Goal: Task Accomplishment & Management: Complete application form

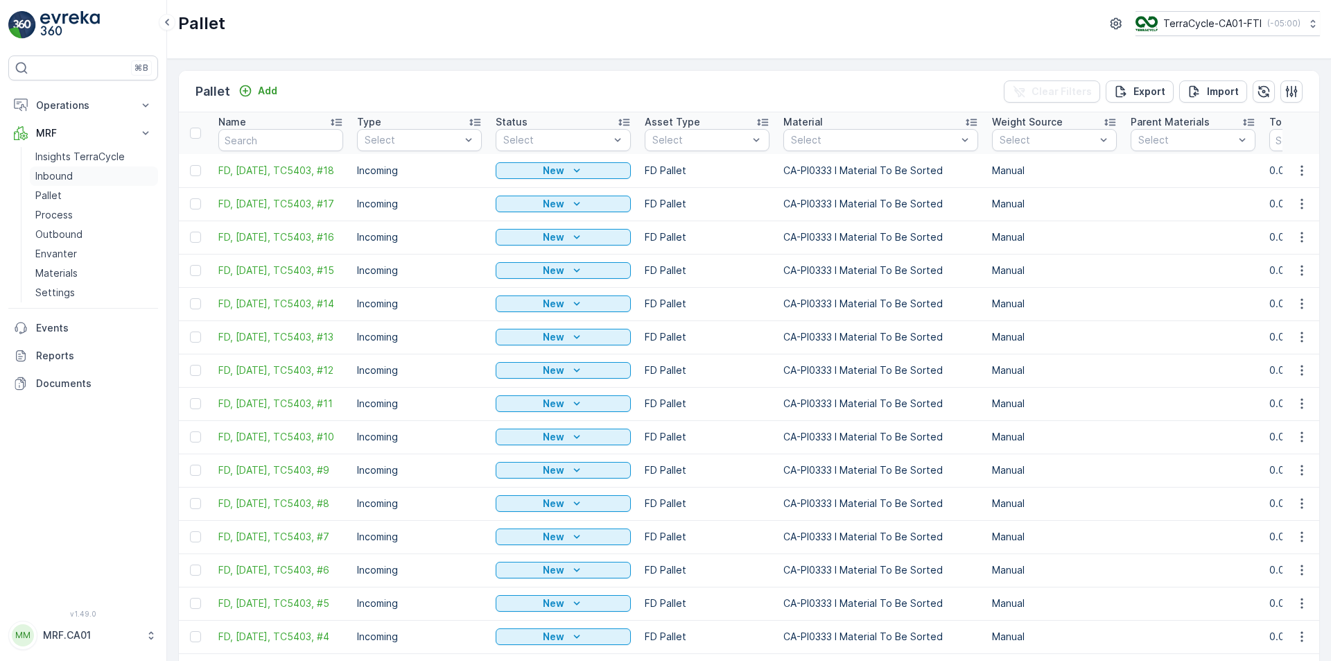
click at [51, 177] on p "Inbound" at bounding box center [53, 176] width 37 height 14
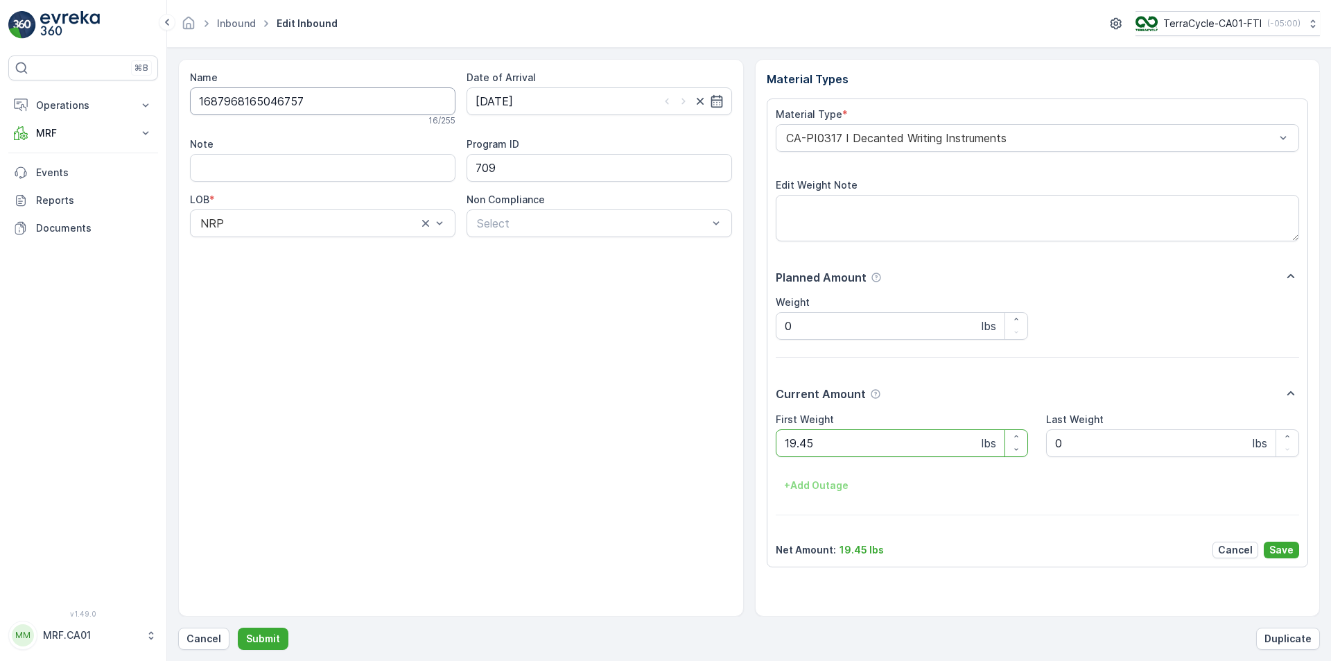
click at [372, 112] on input "1687968165046757" at bounding box center [322, 101] width 265 height 28
type input "1687968165046757ab"
click at [972, 143] on div at bounding box center [1031, 138] width 492 height 12
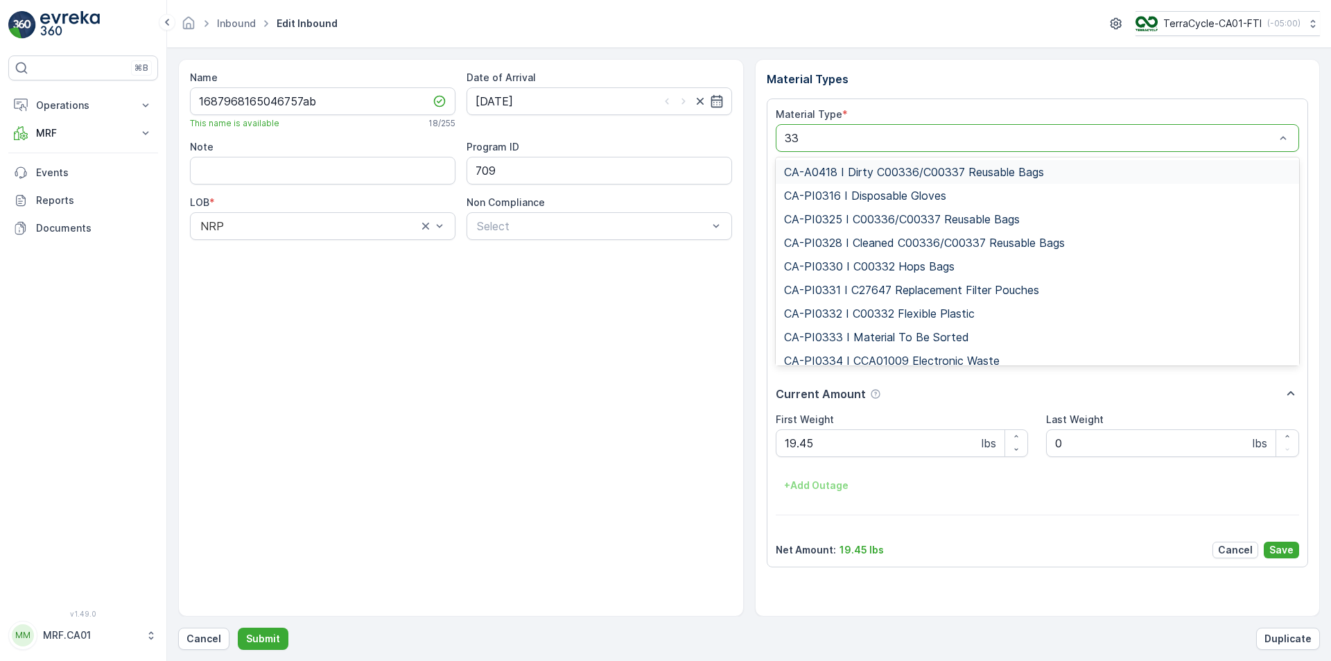
type input "333"
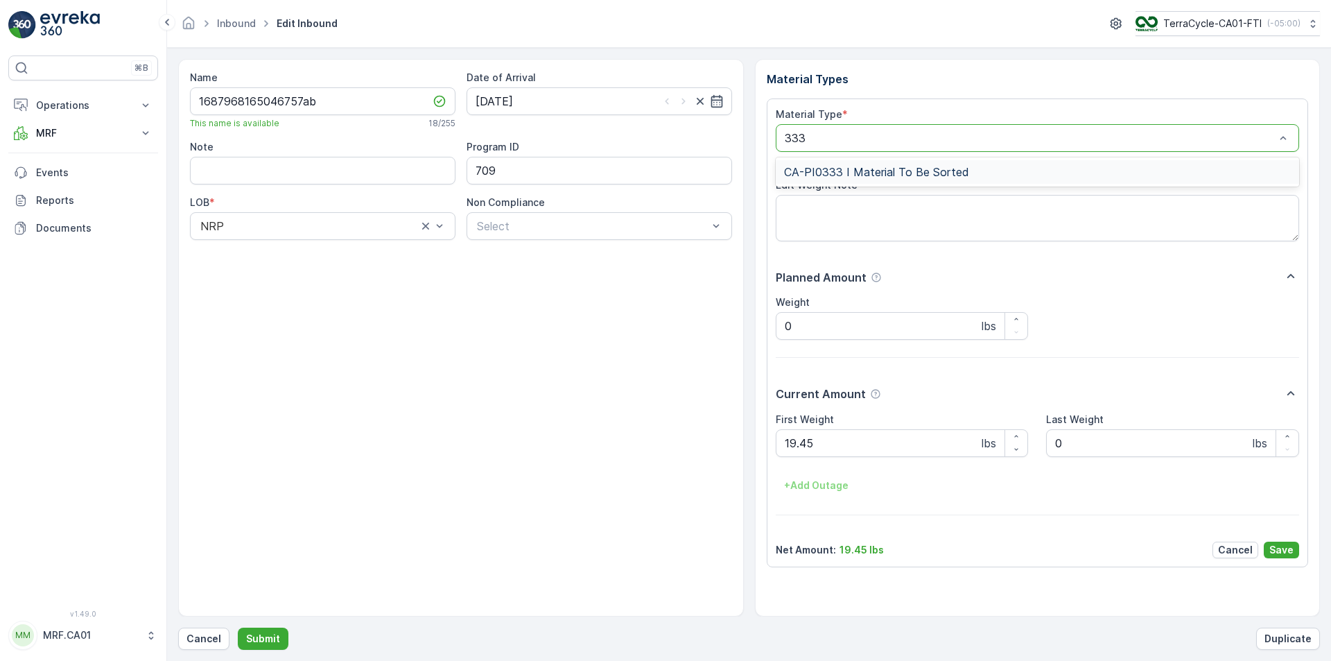
click at [960, 166] on span "CA-PI0333 I Material To Be Sorted" at bounding box center [876, 172] width 185 height 12
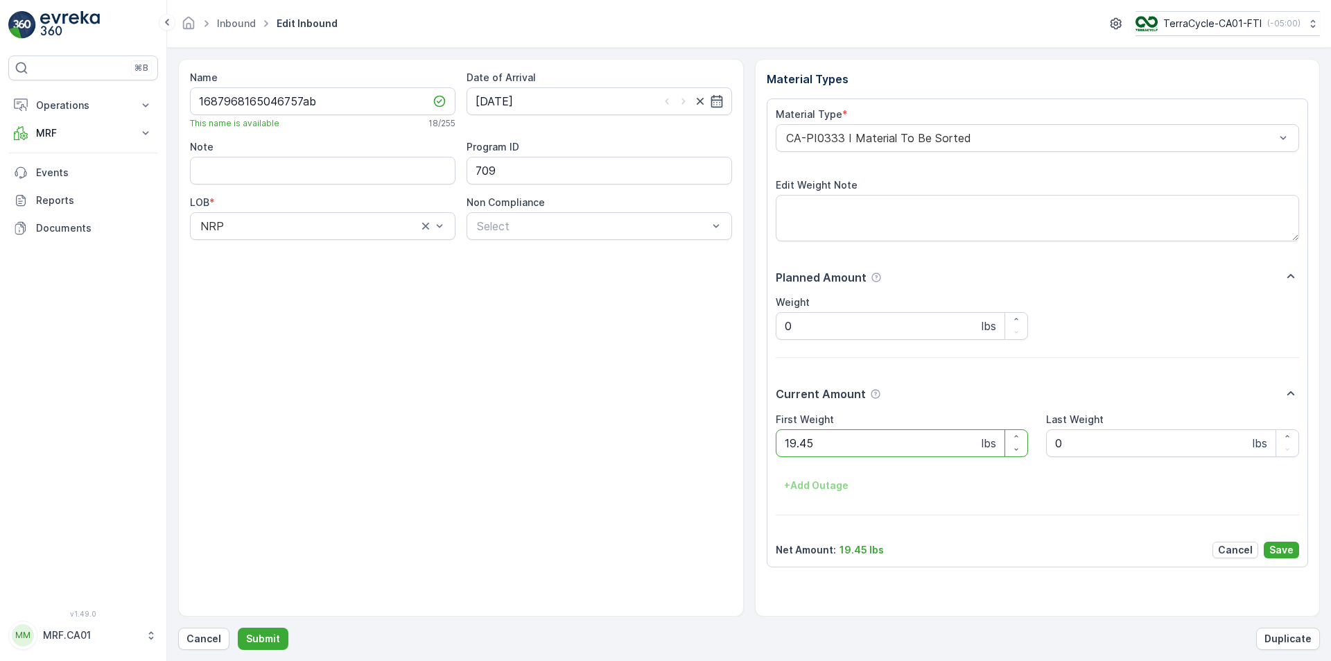
drag, startPoint x: 848, startPoint y: 443, endPoint x: 577, endPoint y: 429, distance: 271.4
click at [577, 429] on div "Name 1687968165046757ab This name is available 18 / 255 Date of Arrival [DATE] …" at bounding box center [749, 337] width 1142 height 557
type Weight "15"
click at [1295, 543] on button "Save" at bounding box center [1281, 549] width 35 height 17
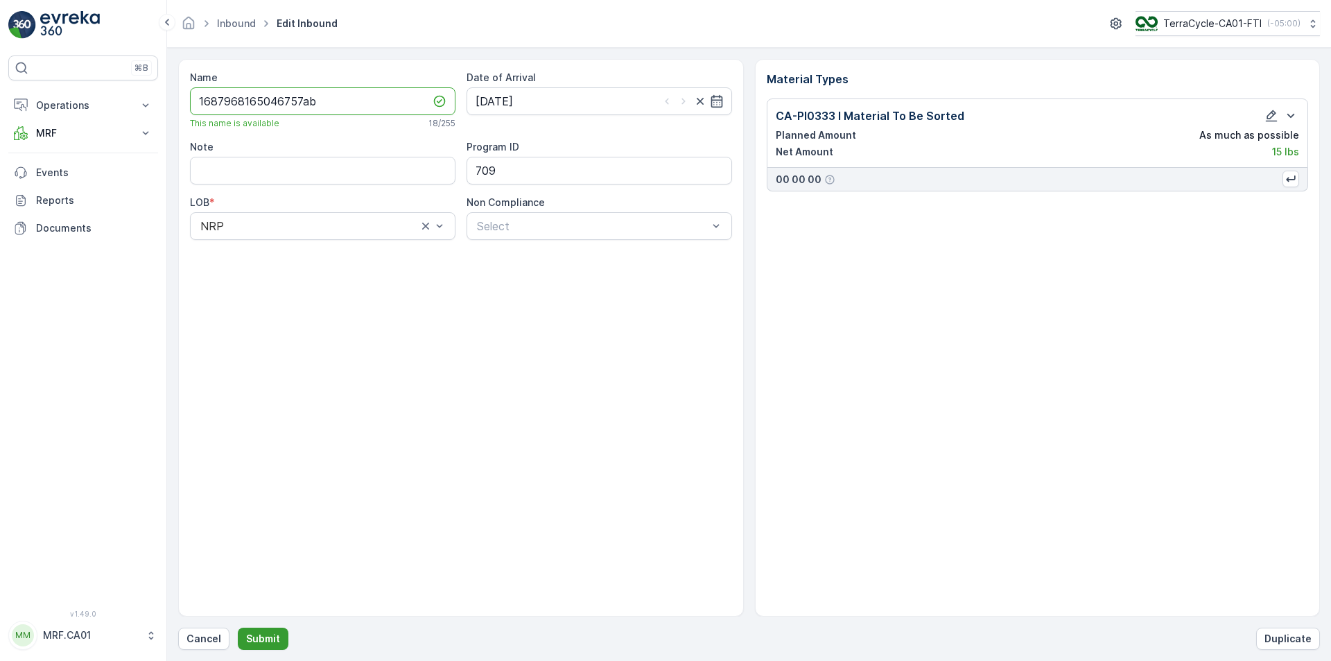
click at [262, 637] on p "Submit" at bounding box center [263, 638] width 34 height 14
click at [274, 632] on p "Submit" at bounding box center [263, 638] width 34 height 14
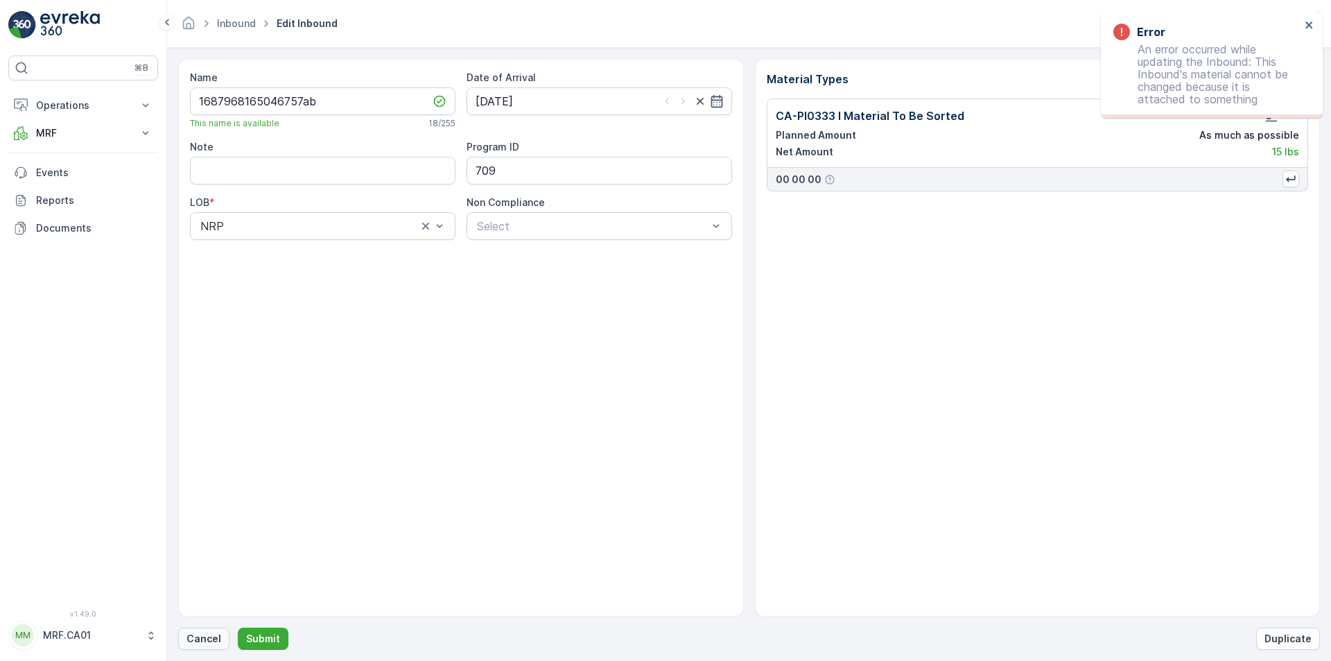
click at [208, 634] on p "Cancel" at bounding box center [203, 638] width 35 height 14
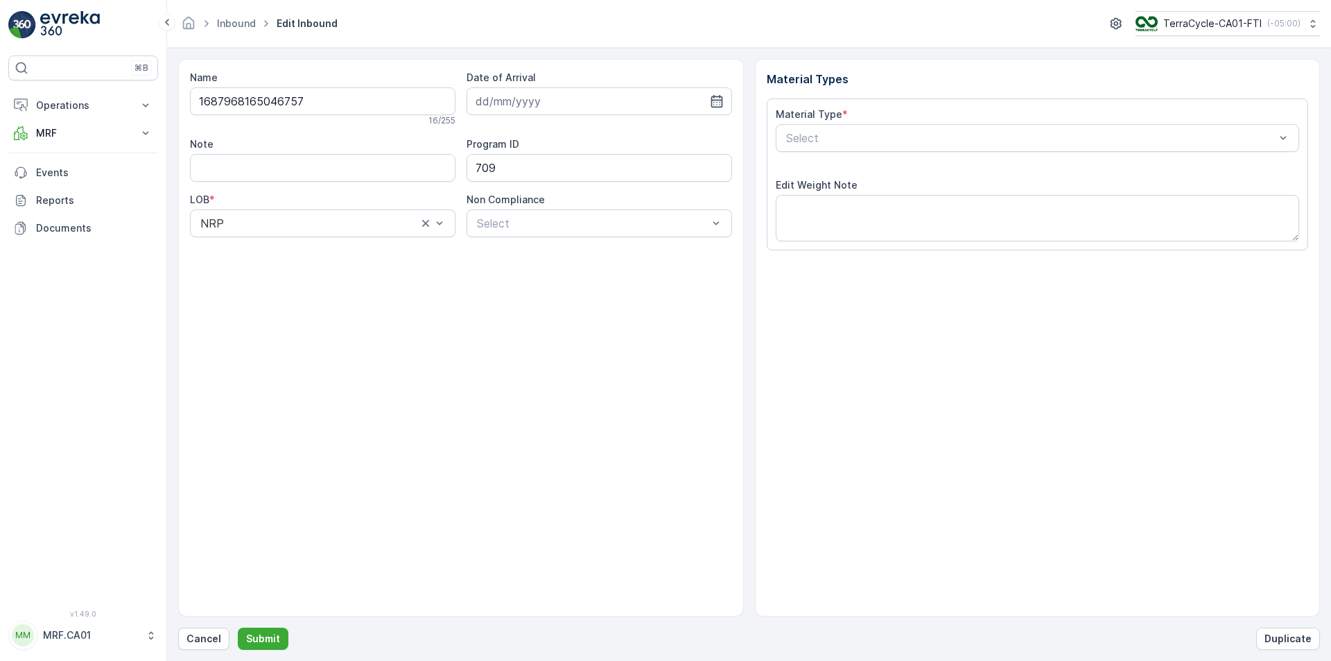
type input "[DATE]"
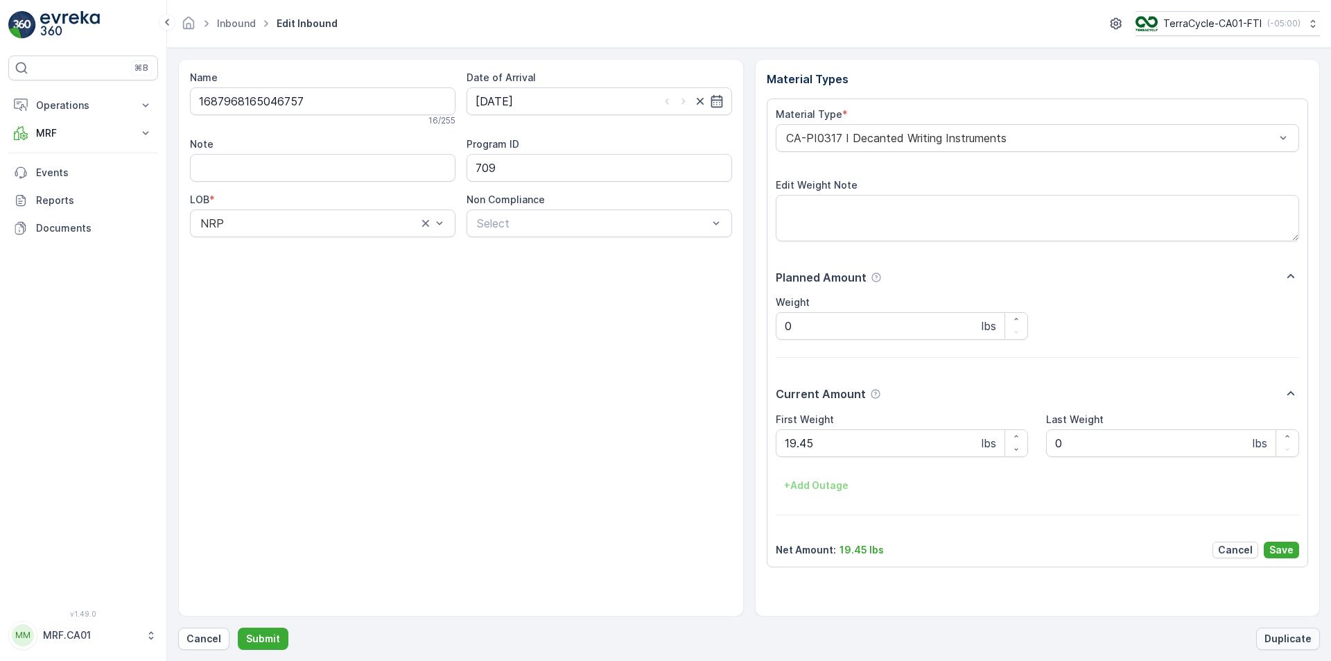
click at [1295, 632] on p "Duplicate" at bounding box center [1287, 638] width 47 height 14
click at [198, 641] on p "Cancel" at bounding box center [203, 638] width 35 height 14
click at [238, 627] on button "Submit" at bounding box center [263, 638] width 51 height 22
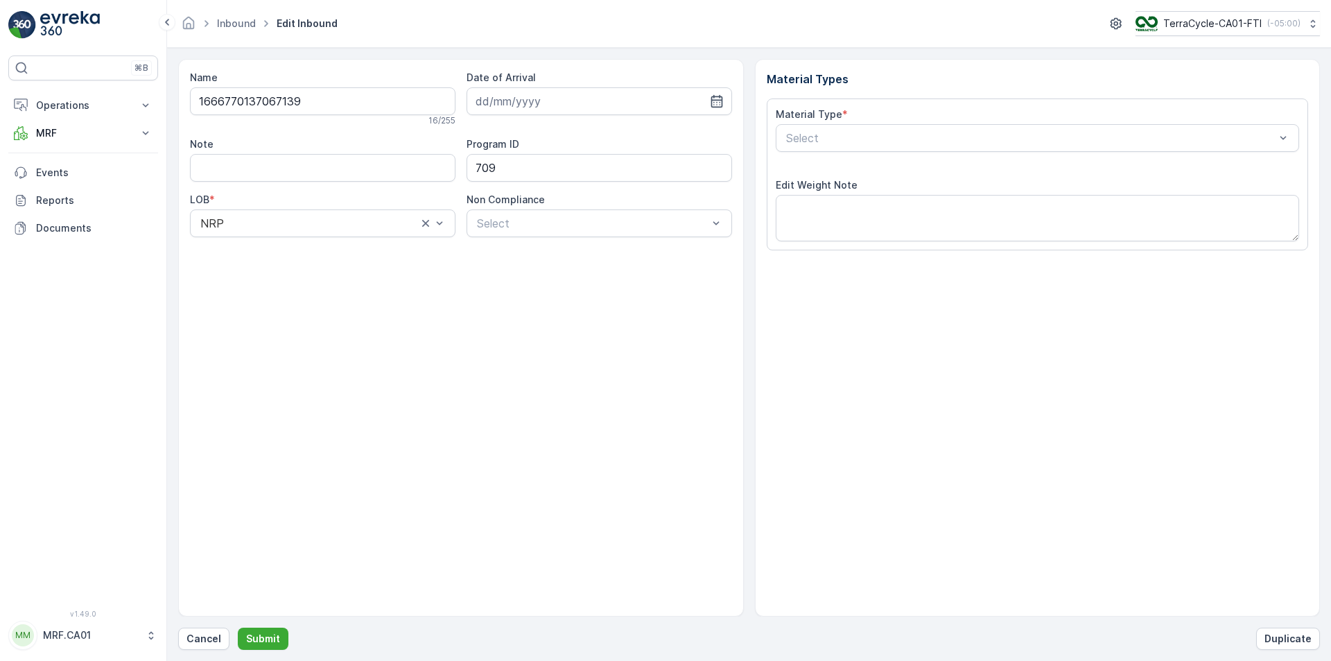
type input "[DATE]"
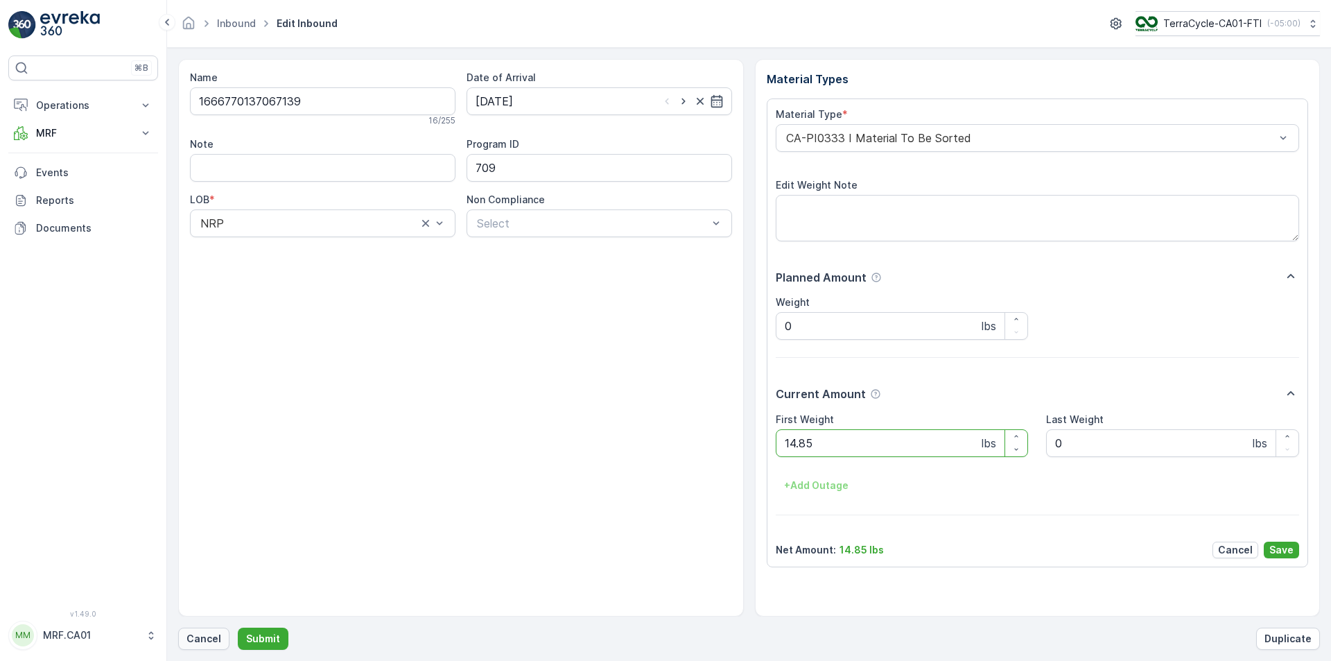
click at [218, 629] on button "Cancel" at bounding box center [203, 638] width 51 height 22
click at [238, 627] on button "Submit" at bounding box center [263, 638] width 51 height 22
type Weight "080"
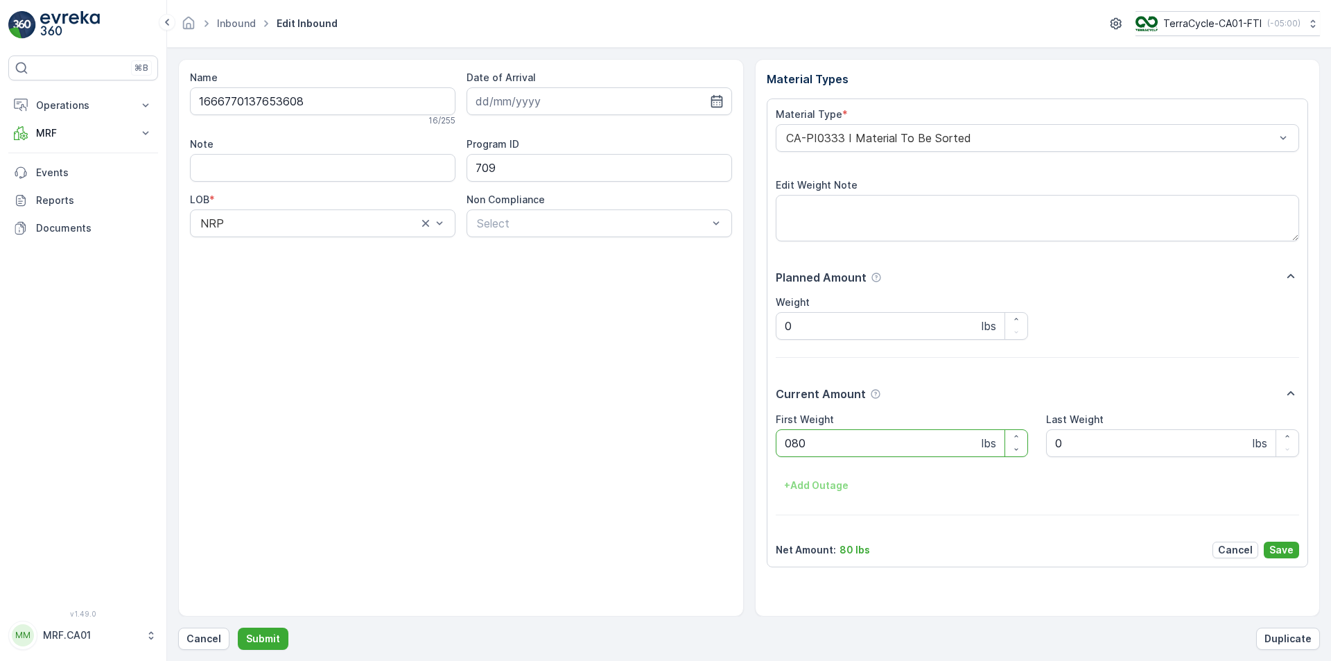
click at [238, 627] on button "Submit" at bounding box center [263, 638] width 51 height 22
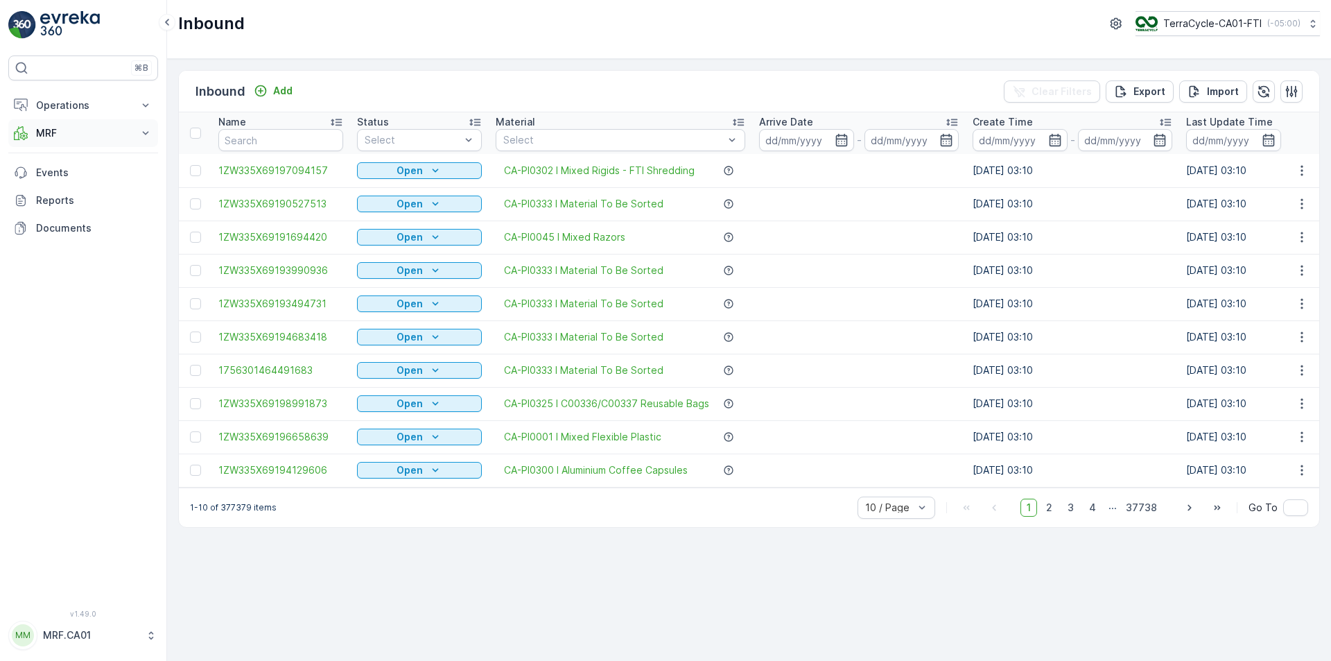
click at [82, 125] on button "MRF" at bounding box center [83, 133] width 150 height 28
click at [67, 192] on link "Pallet" at bounding box center [94, 195] width 128 height 19
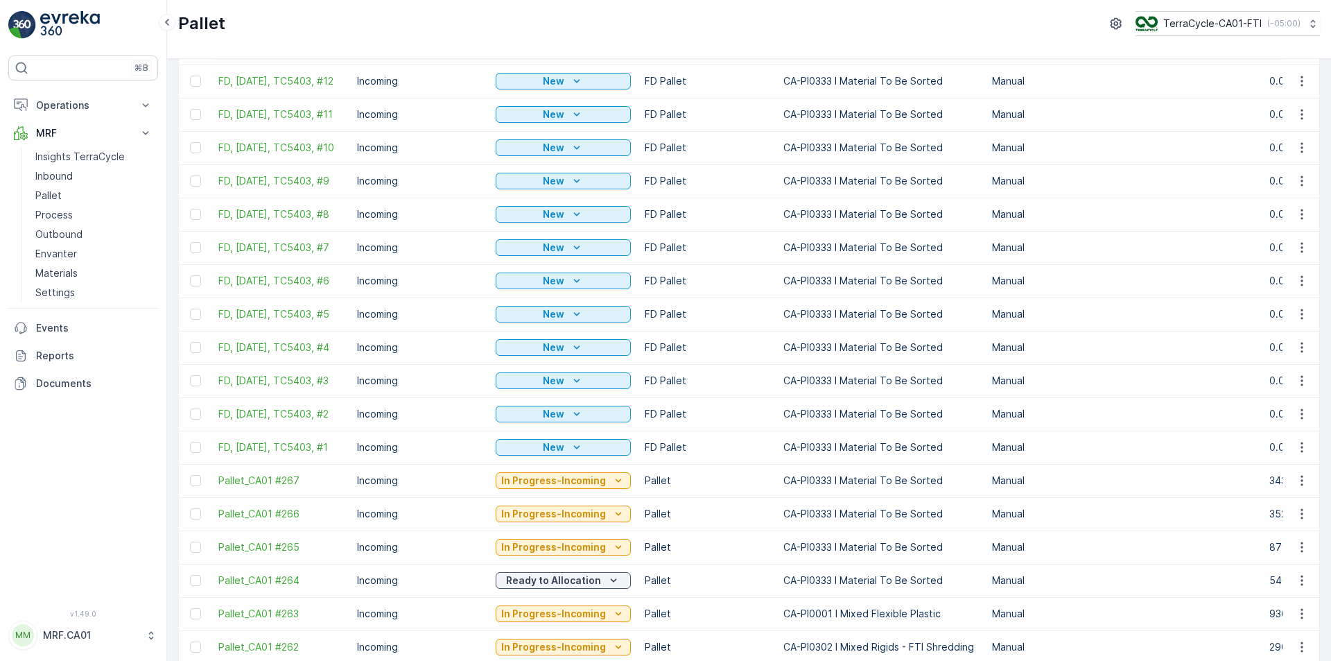
scroll to position [347, 0]
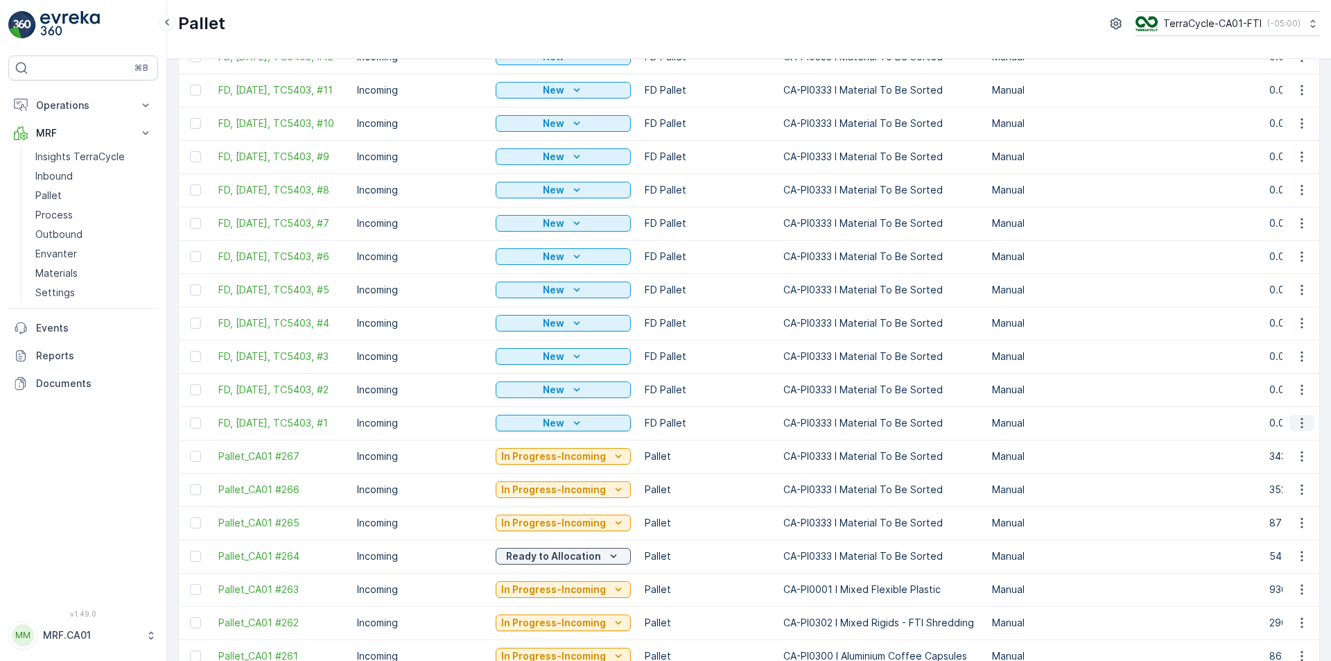
click at [1298, 430] on icon "button" at bounding box center [1302, 423] width 14 height 14
click at [1275, 477] on span "Edit Pallet" at bounding box center [1268, 476] width 47 height 14
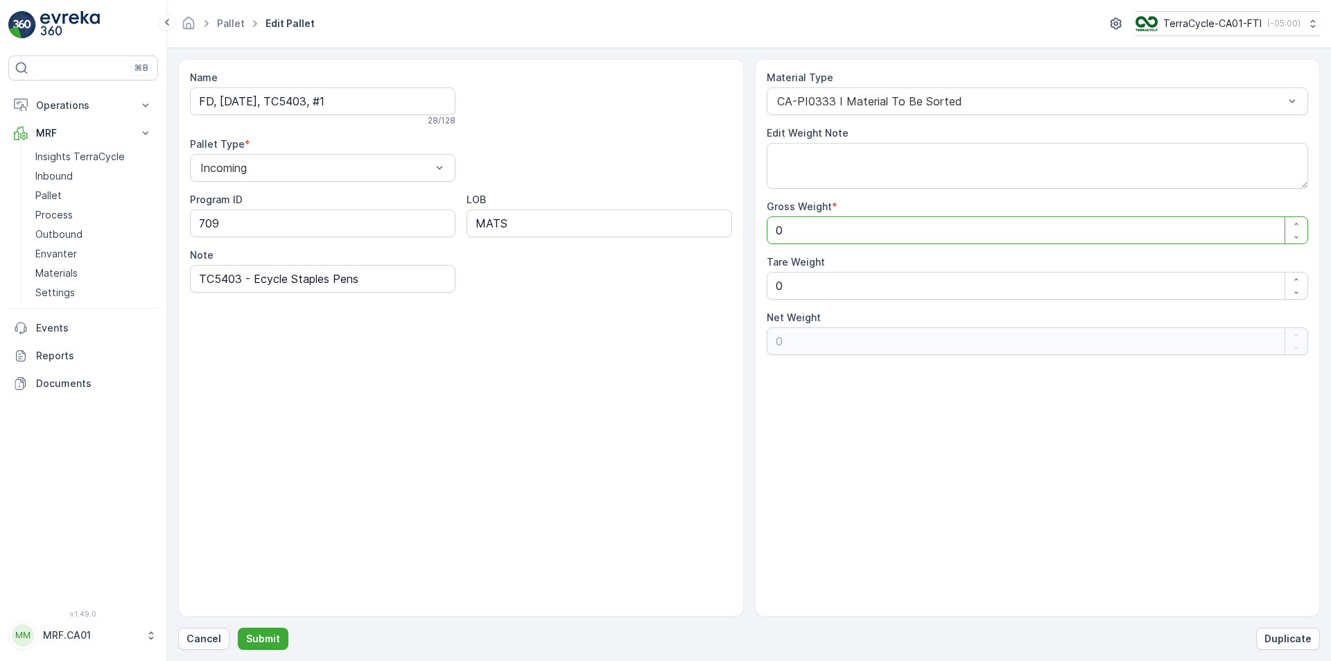
drag, startPoint x: 808, startPoint y: 227, endPoint x: 771, endPoint y: 281, distance: 65.0
click at [747, 235] on div "Name FD, [DATE], TC5403, #1 28 / 128 Pallet Type * Incoming Program ID 709 LOB …" at bounding box center [749, 337] width 1142 height 557
type Weight "4"
type Weight "49"
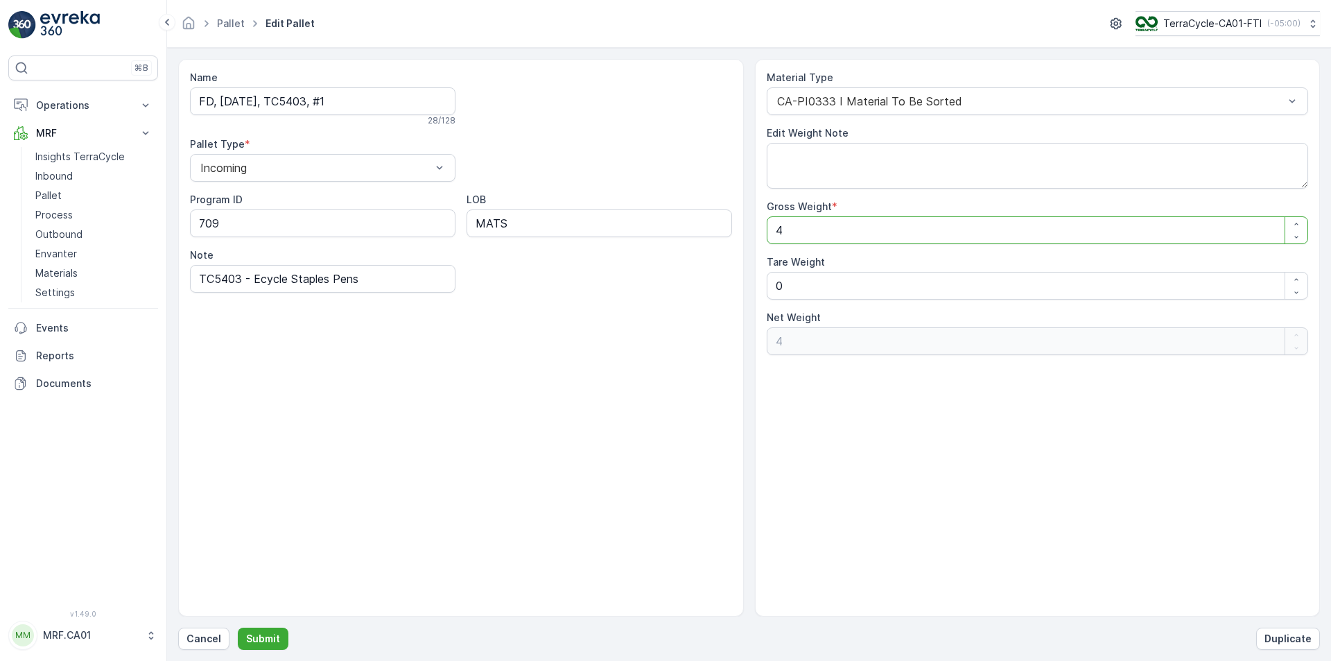
type Weight "49"
type Weight "491"
click at [259, 635] on p "Submit" at bounding box center [263, 638] width 34 height 14
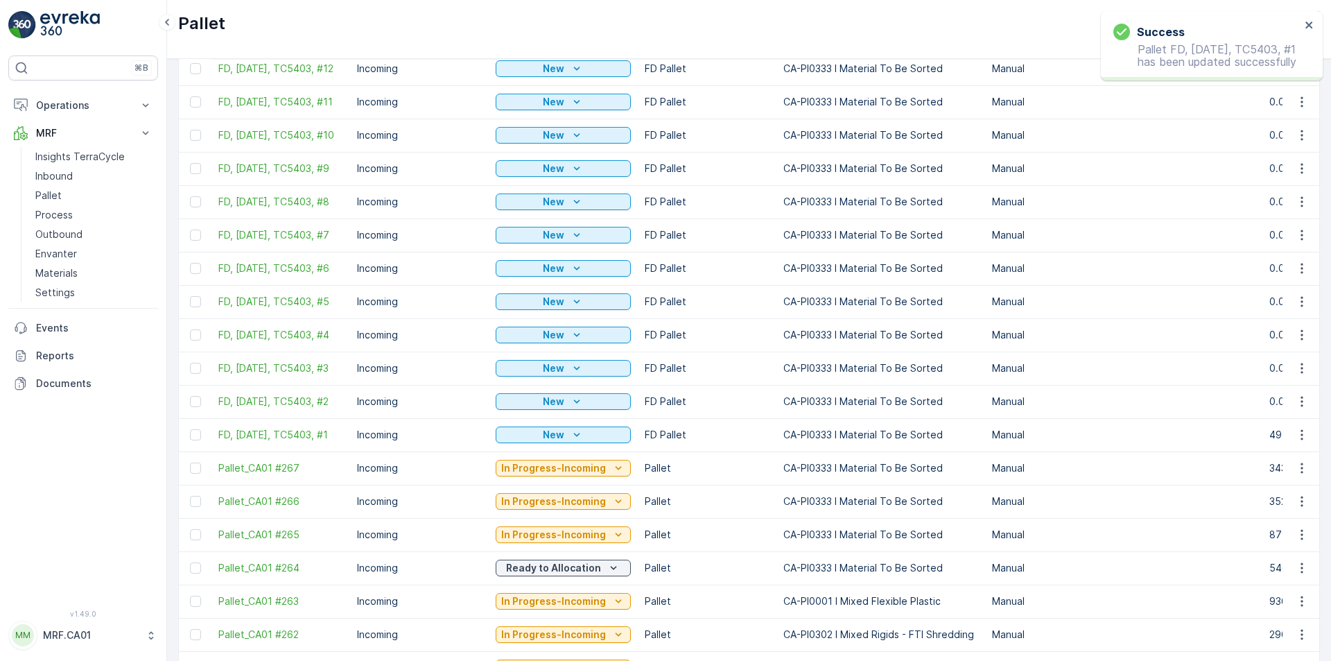
scroll to position [347, 0]
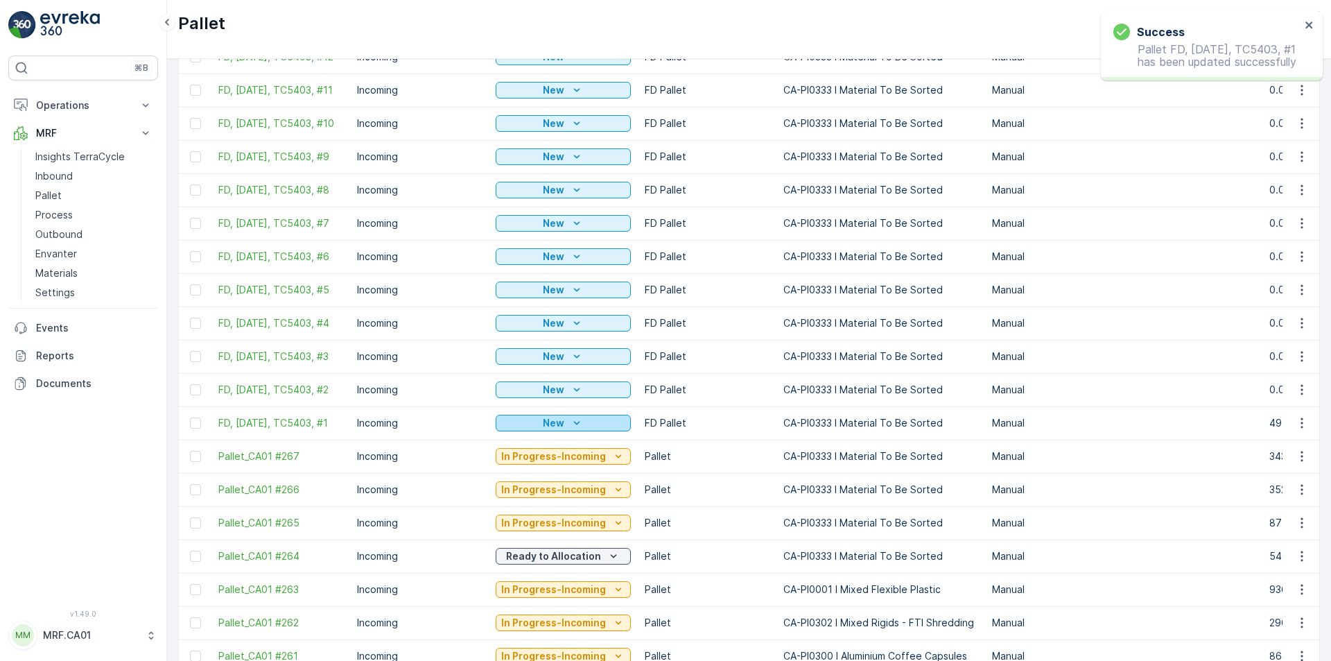
click at [576, 424] on icon "New" at bounding box center [577, 422] width 6 height 3
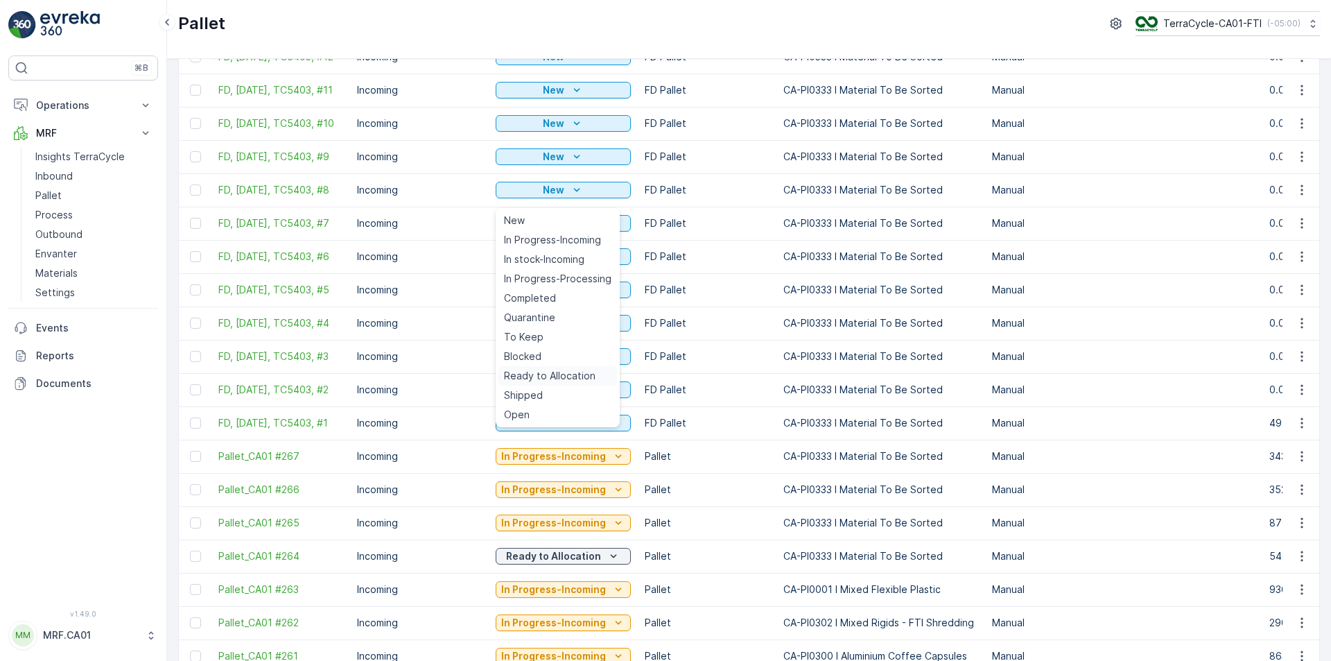
click at [578, 378] on span "Ready to Allocation" at bounding box center [549, 376] width 91 height 14
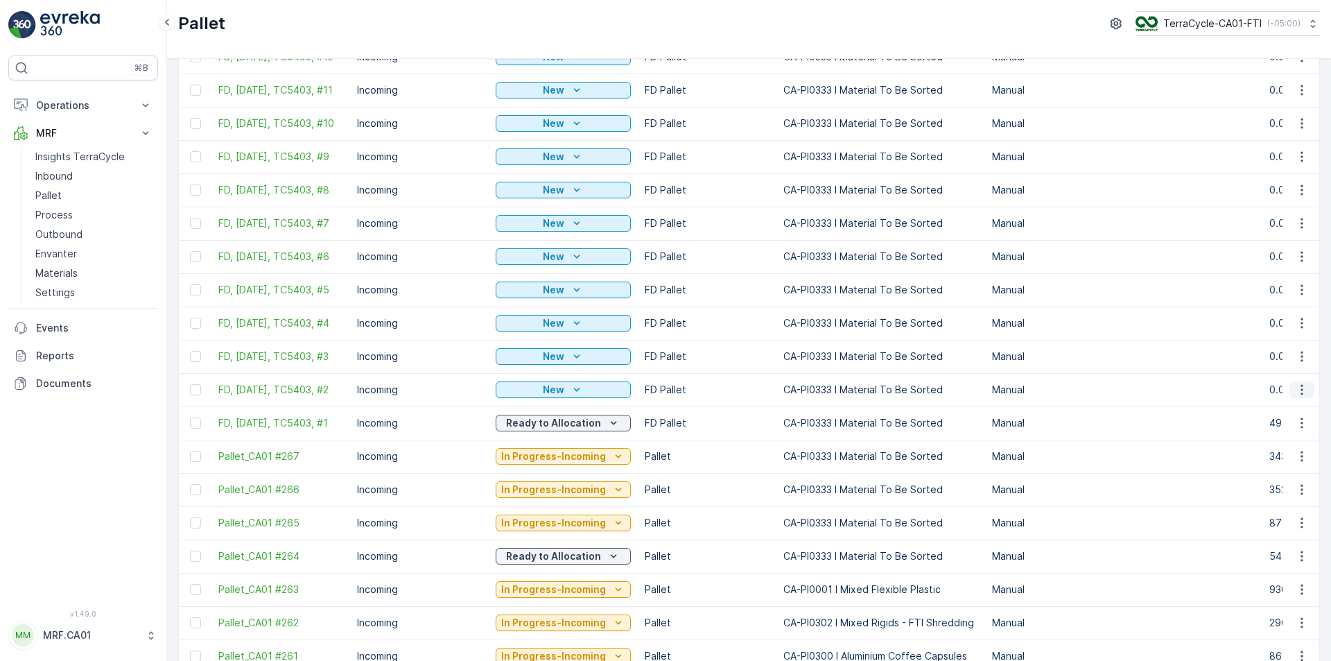
click at [1298, 396] on icon "button" at bounding box center [1302, 390] width 14 height 14
click at [1265, 441] on span "Edit Pallet" at bounding box center [1268, 442] width 47 height 14
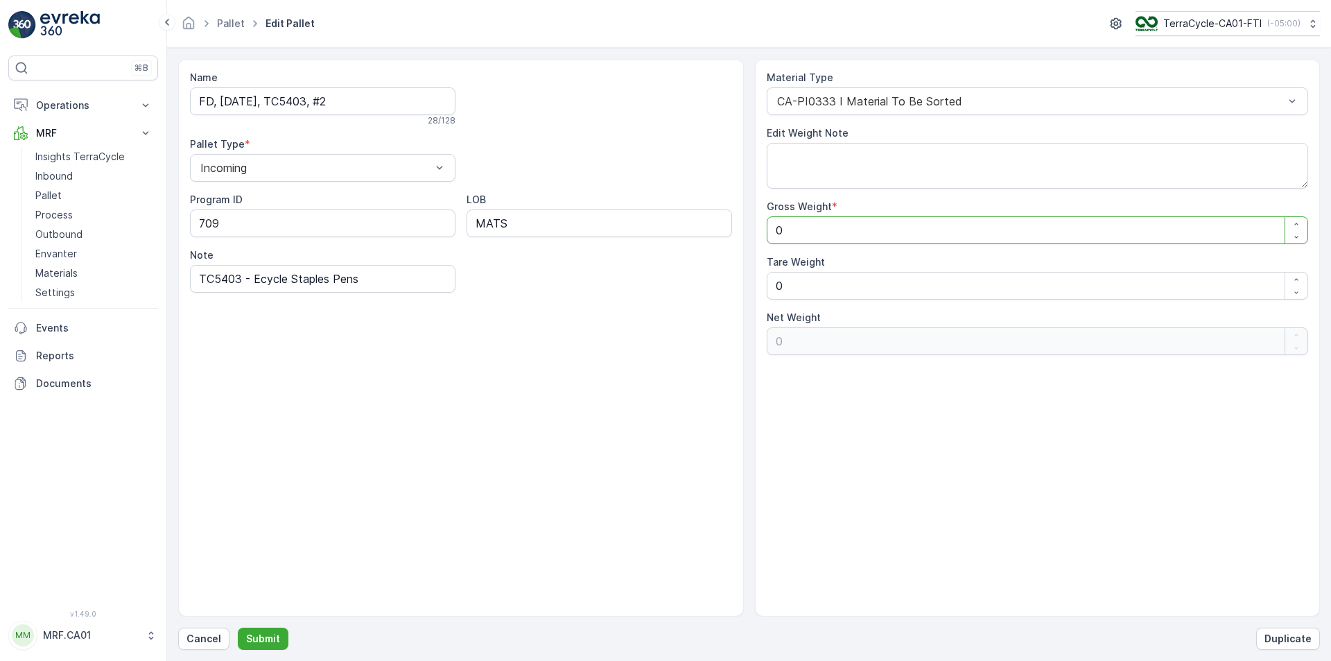
drag, startPoint x: 829, startPoint y: 230, endPoint x: 734, endPoint y: 217, distance: 95.9
click at [734, 217] on div "Name FD, [DATE], TC5403, #2 28 / 128 Pallet Type * Incoming Program ID 709 LOB …" at bounding box center [749, 337] width 1142 height 557
type Weight "5"
type Weight "53"
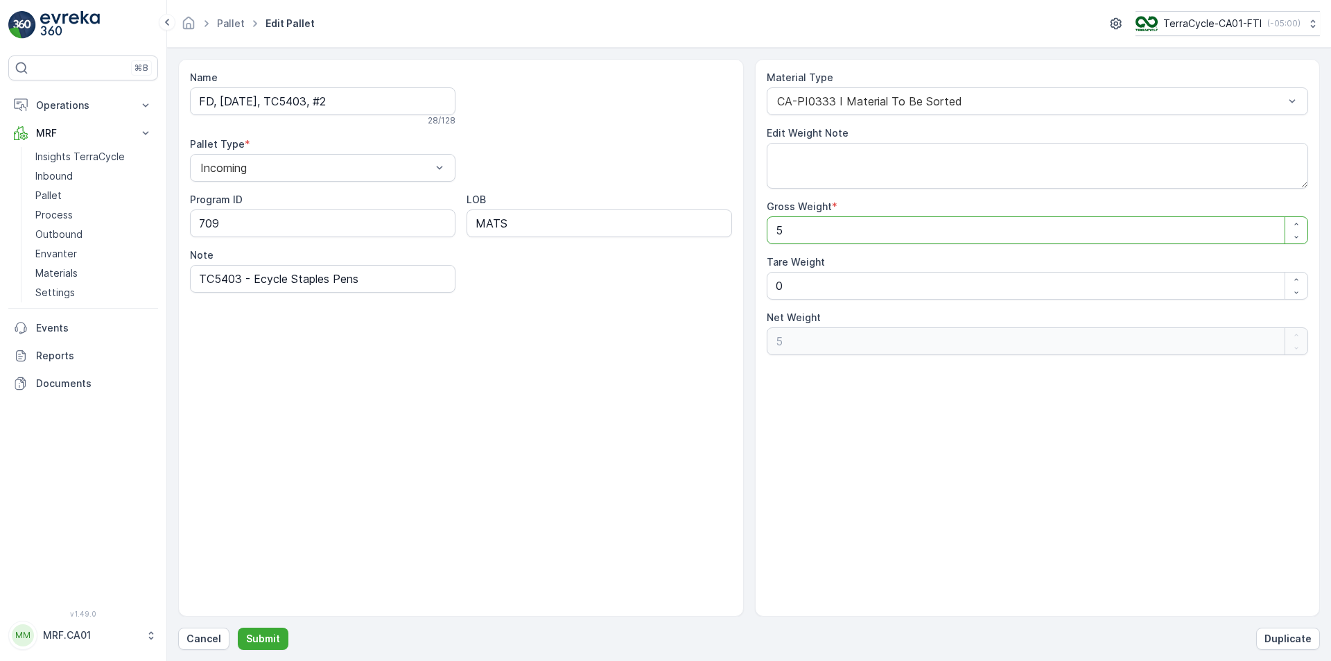
type Weight "53"
type Weight "530"
click at [258, 634] on p "Submit" at bounding box center [263, 638] width 34 height 14
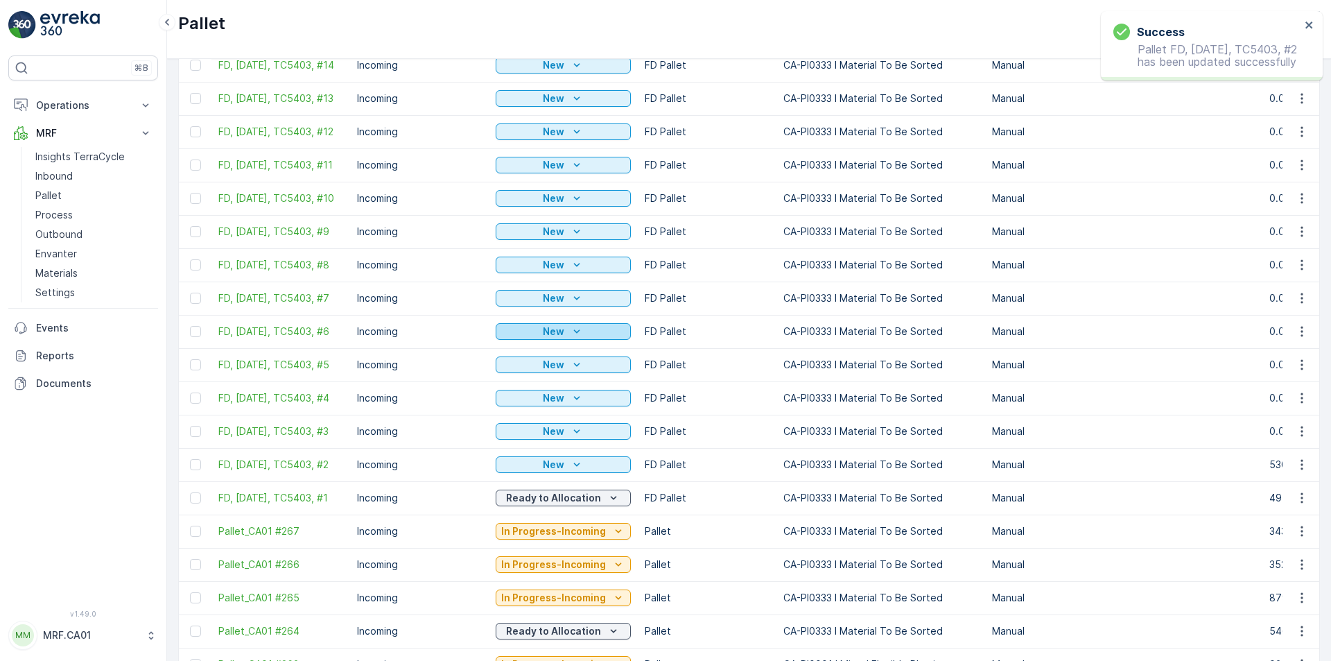
scroll to position [277, 0]
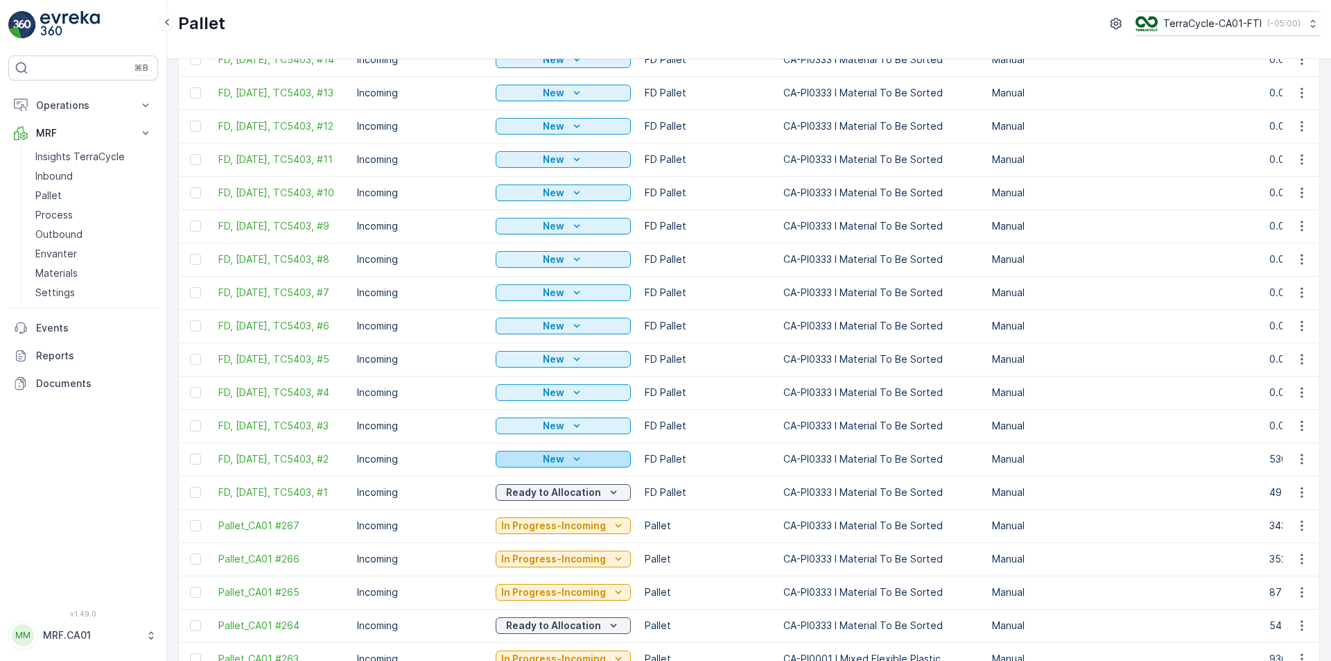
click at [561, 466] on p "New" at bounding box center [553, 459] width 21 height 14
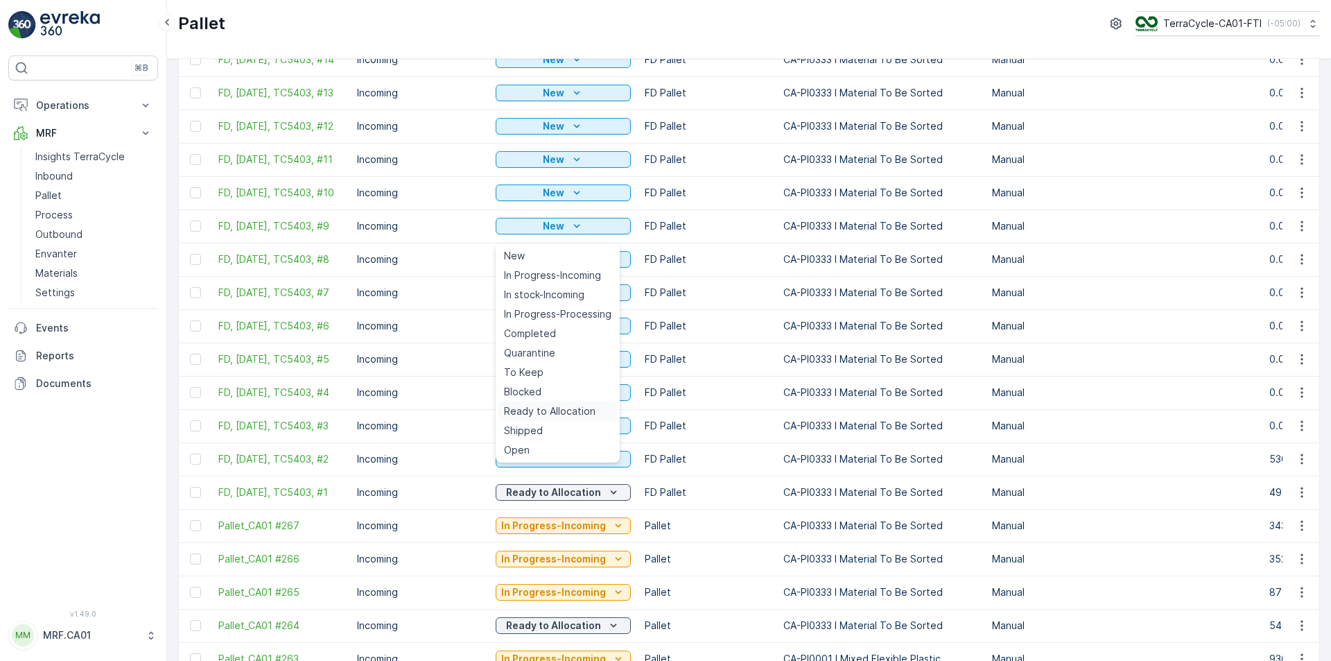
click at [562, 411] on span "Ready to Allocation" at bounding box center [549, 411] width 91 height 14
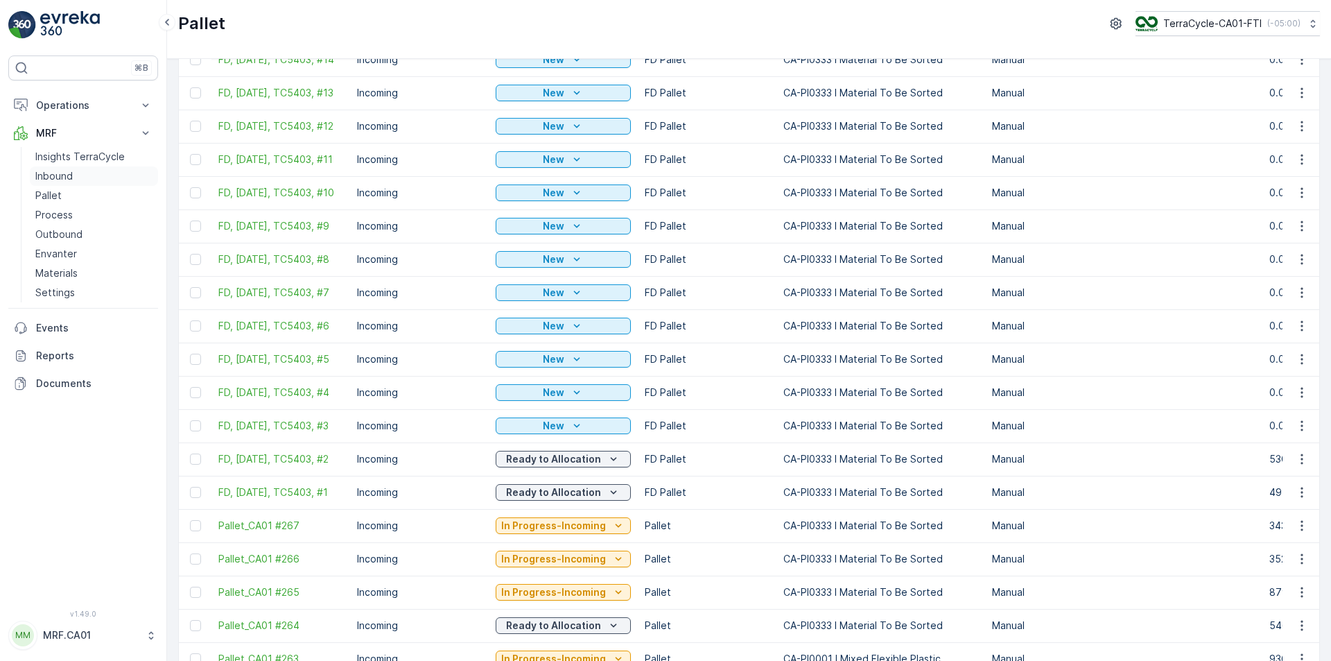
click at [76, 171] on link "Inbound" at bounding box center [94, 175] width 128 height 19
